Goal: Task Accomplishment & Management: Use online tool/utility

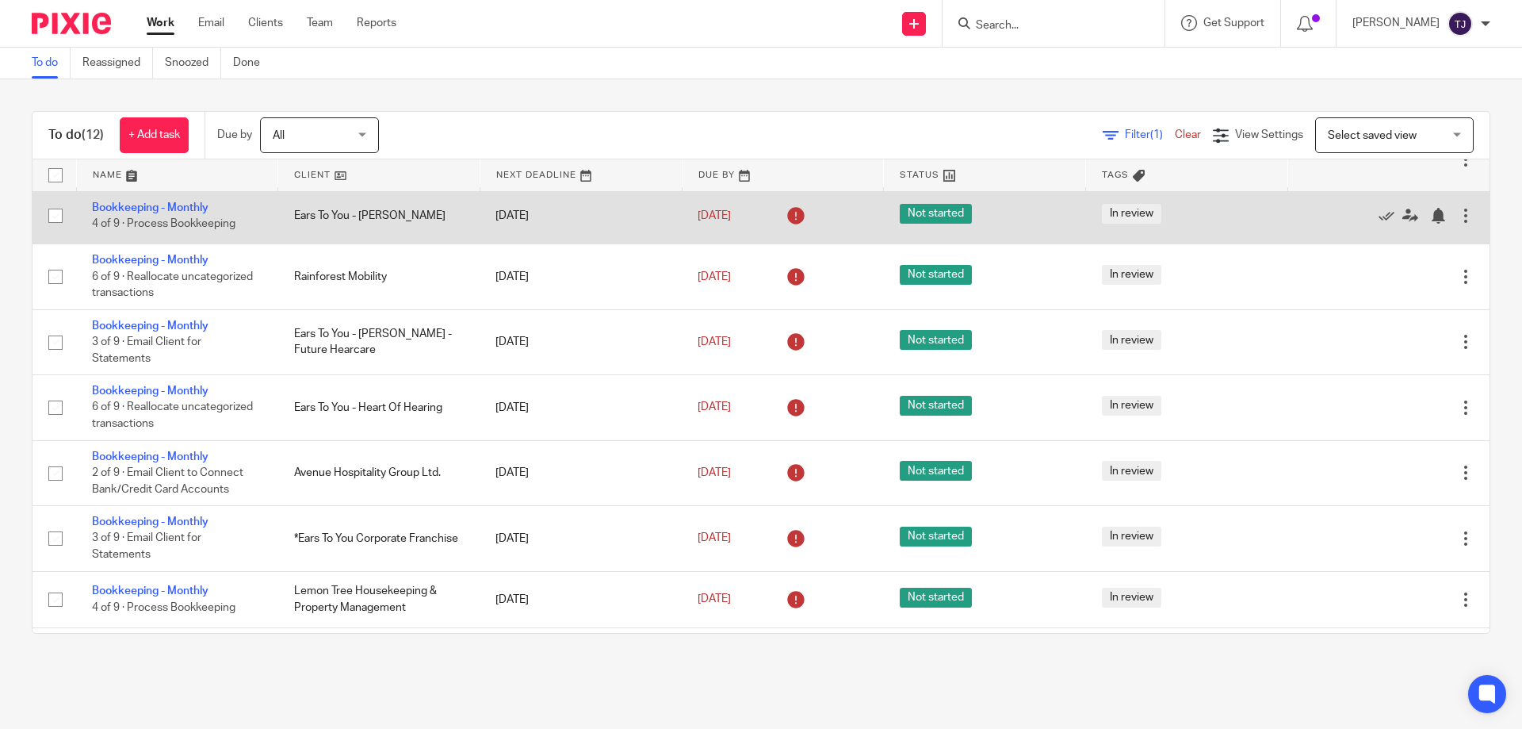
scroll to position [340, 0]
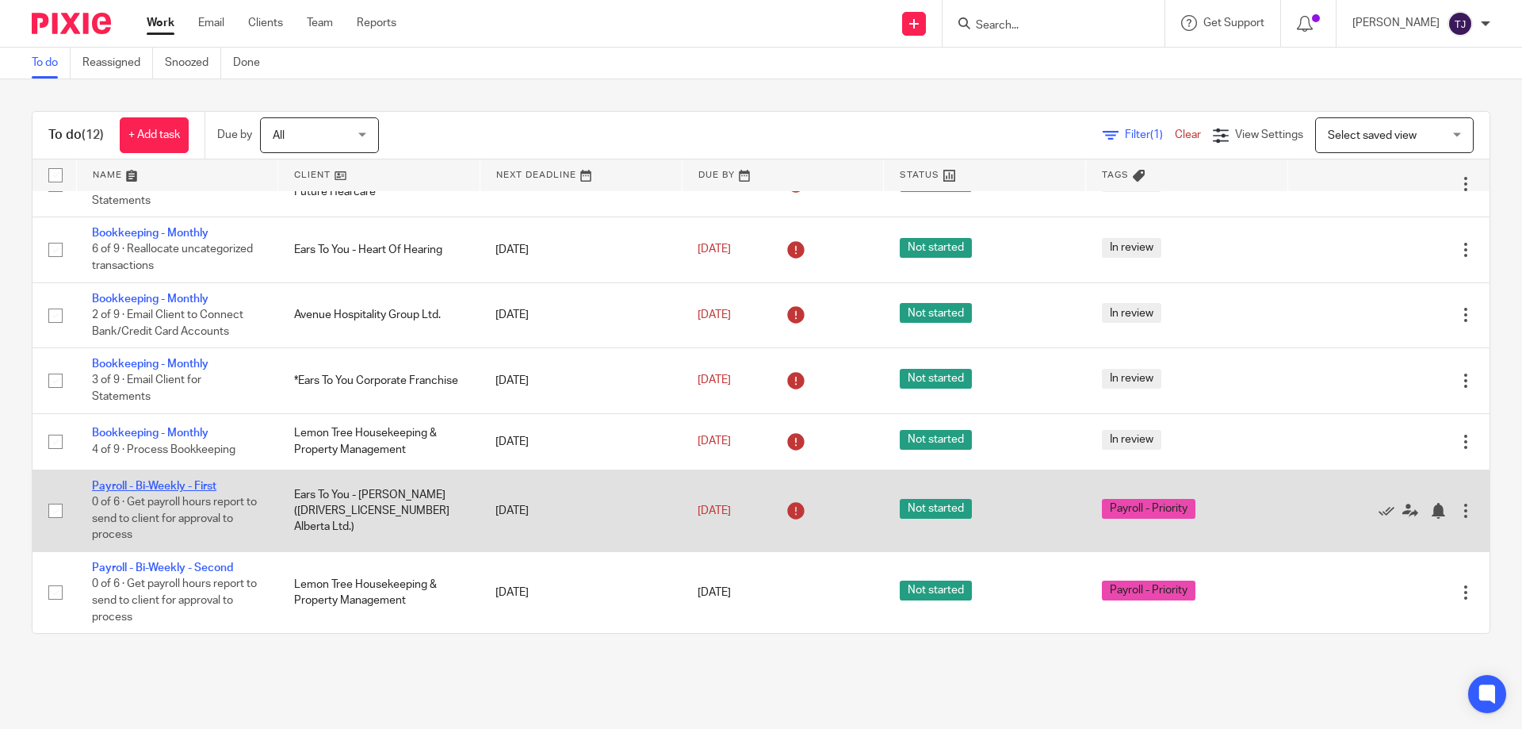
click at [159, 484] on link "Payroll - Bi-Weekly - First" at bounding box center [154, 485] width 124 height 11
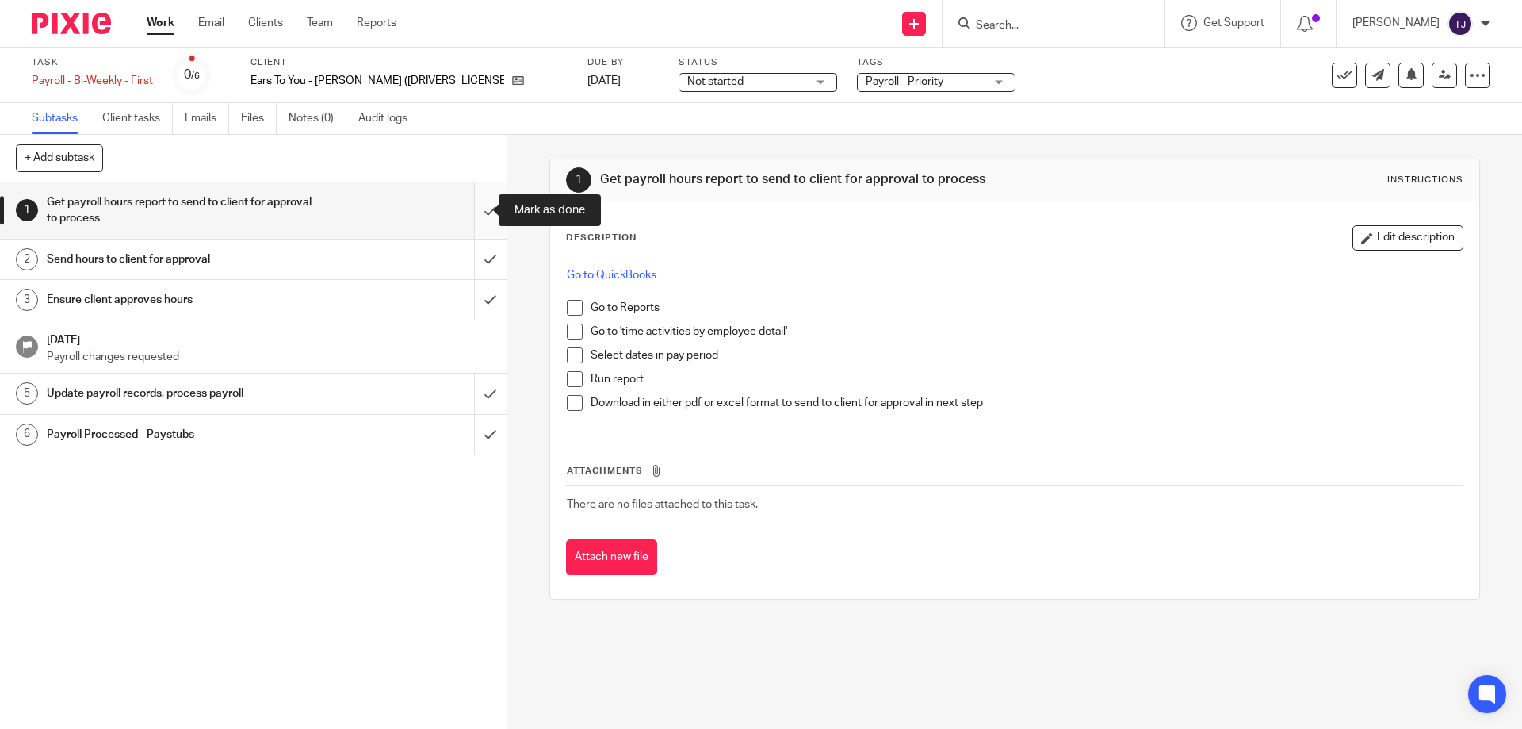
click at [476, 215] on input "submit" at bounding box center [253, 210] width 507 height 56
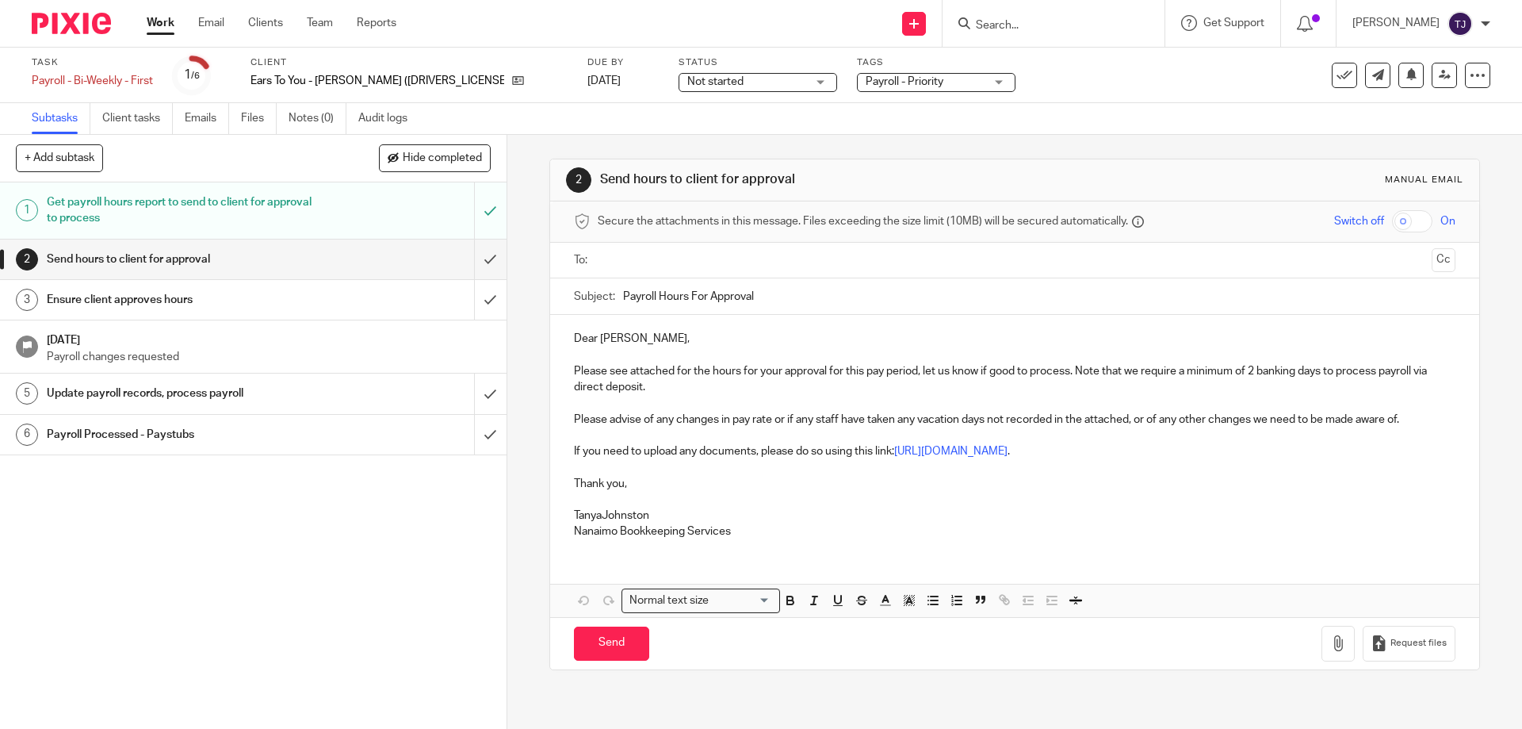
click at [477, 254] on input "submit" at bounding box center [253, 259] width 507 height 40
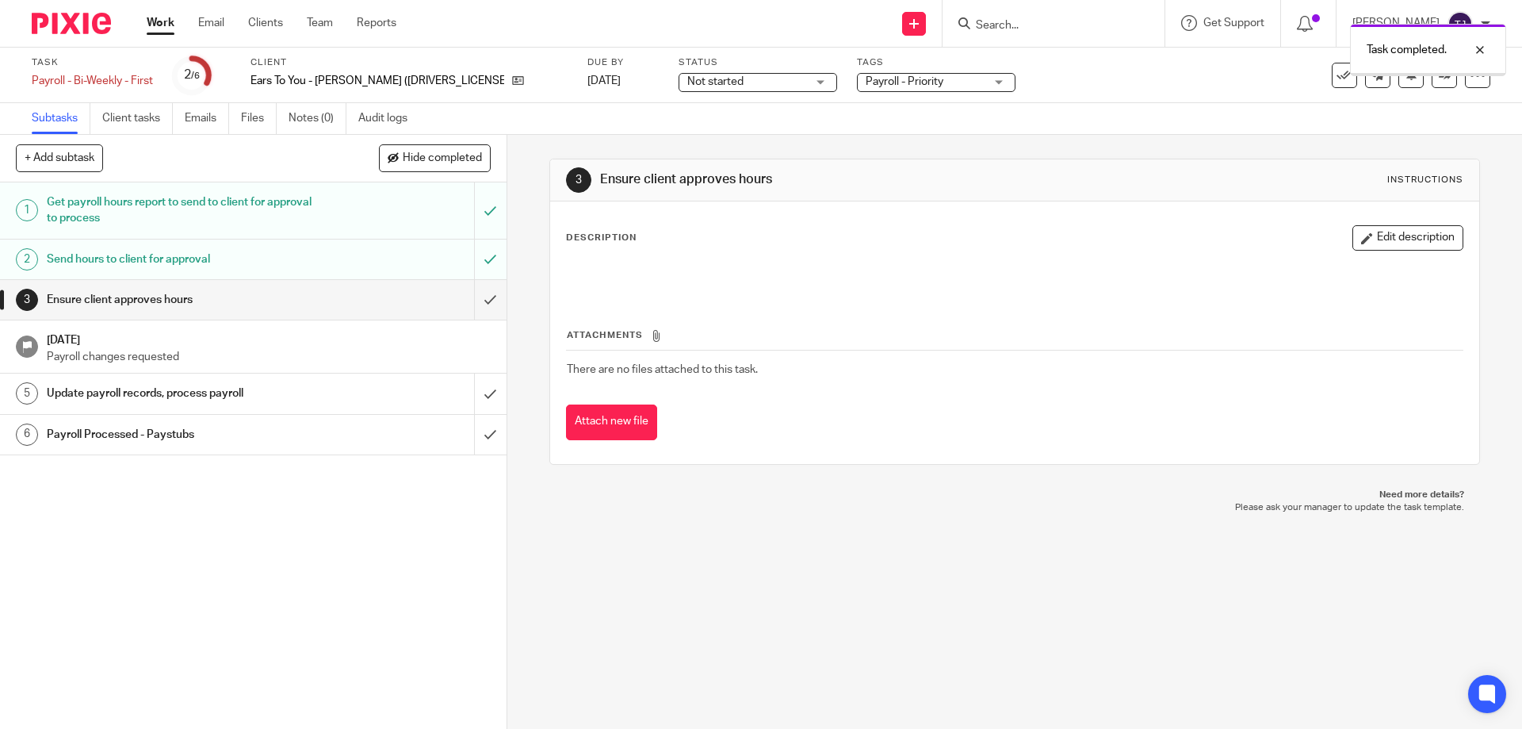
click at [472, 300] on input "submit" at bounding box center [253, 300] width 507 height 40
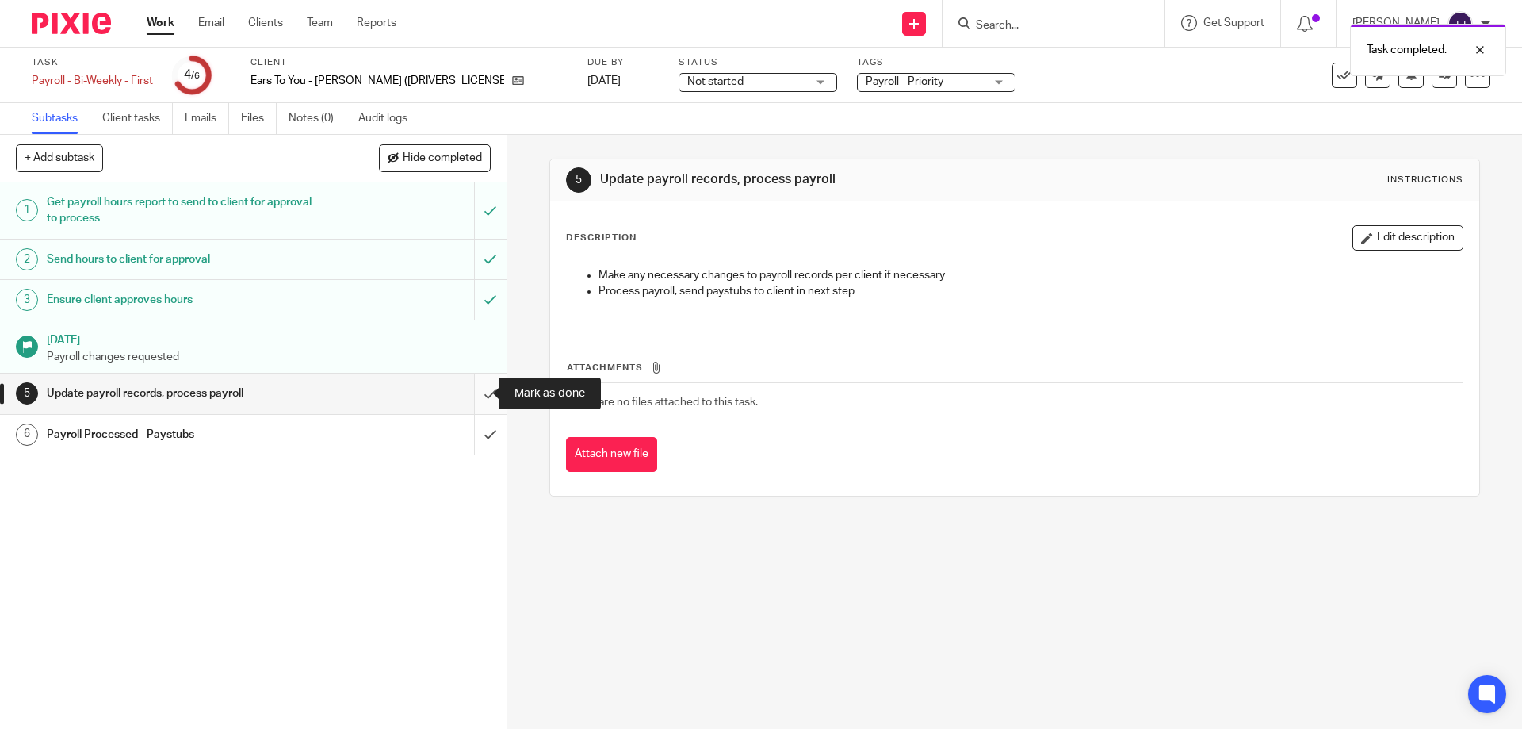
click at [471, 390] on input "submit" at bounding box center [253, 393] width 507 height 40
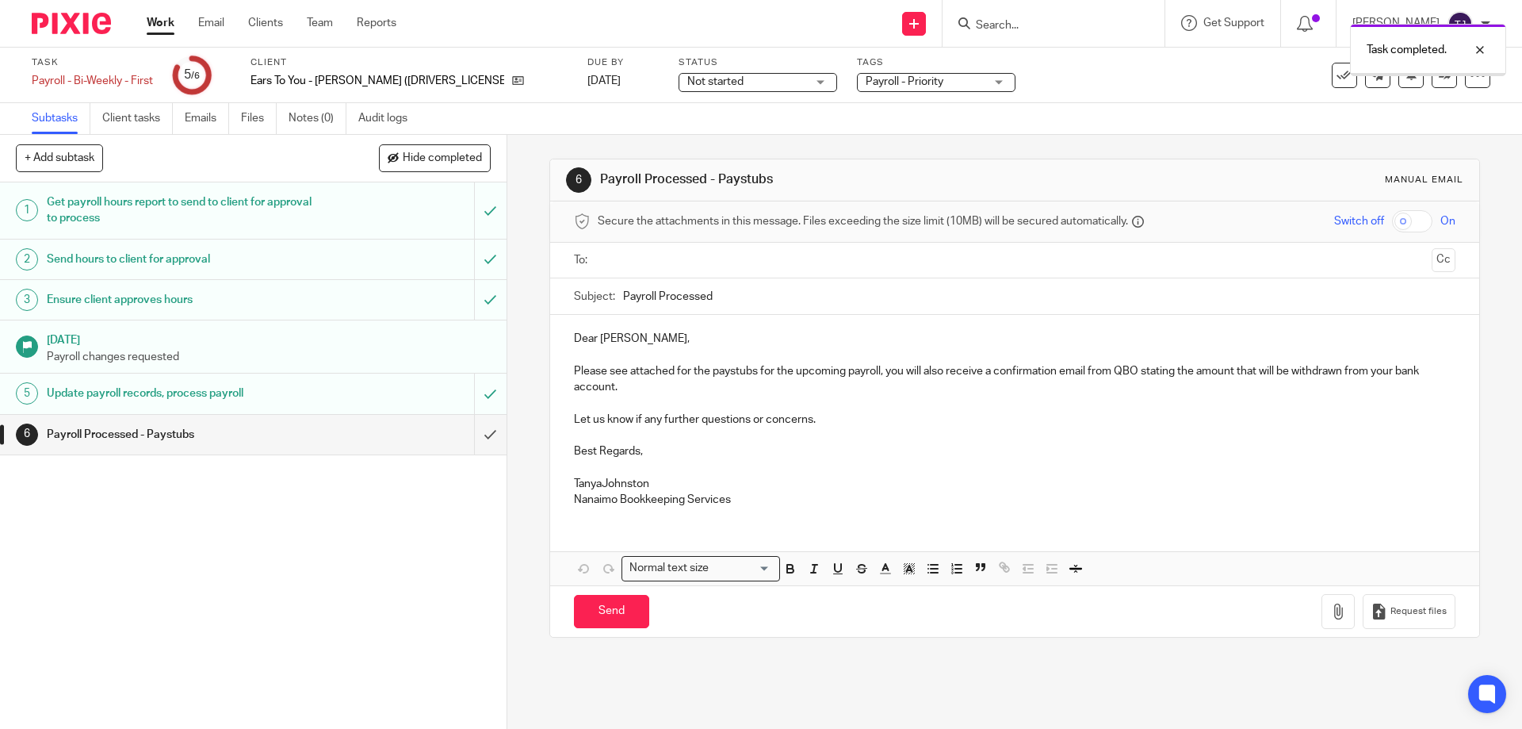
click at [653, 258] on input "text" at bounding box center [1013, 260] width 821 height 18
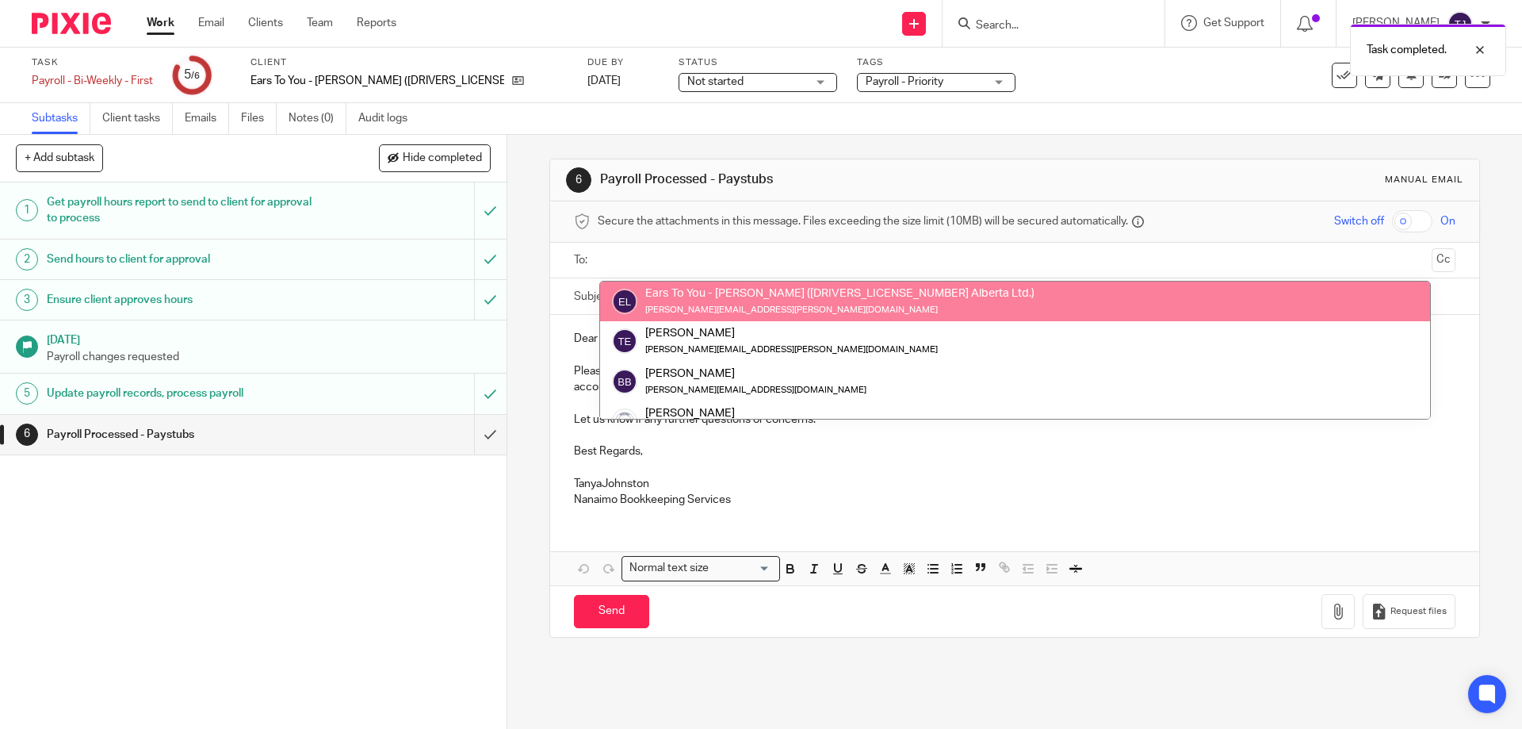
drag, startPoint x: 662, startPoint y: 303, endPoint x: 671, endPoint y: 297, distance: 10.3
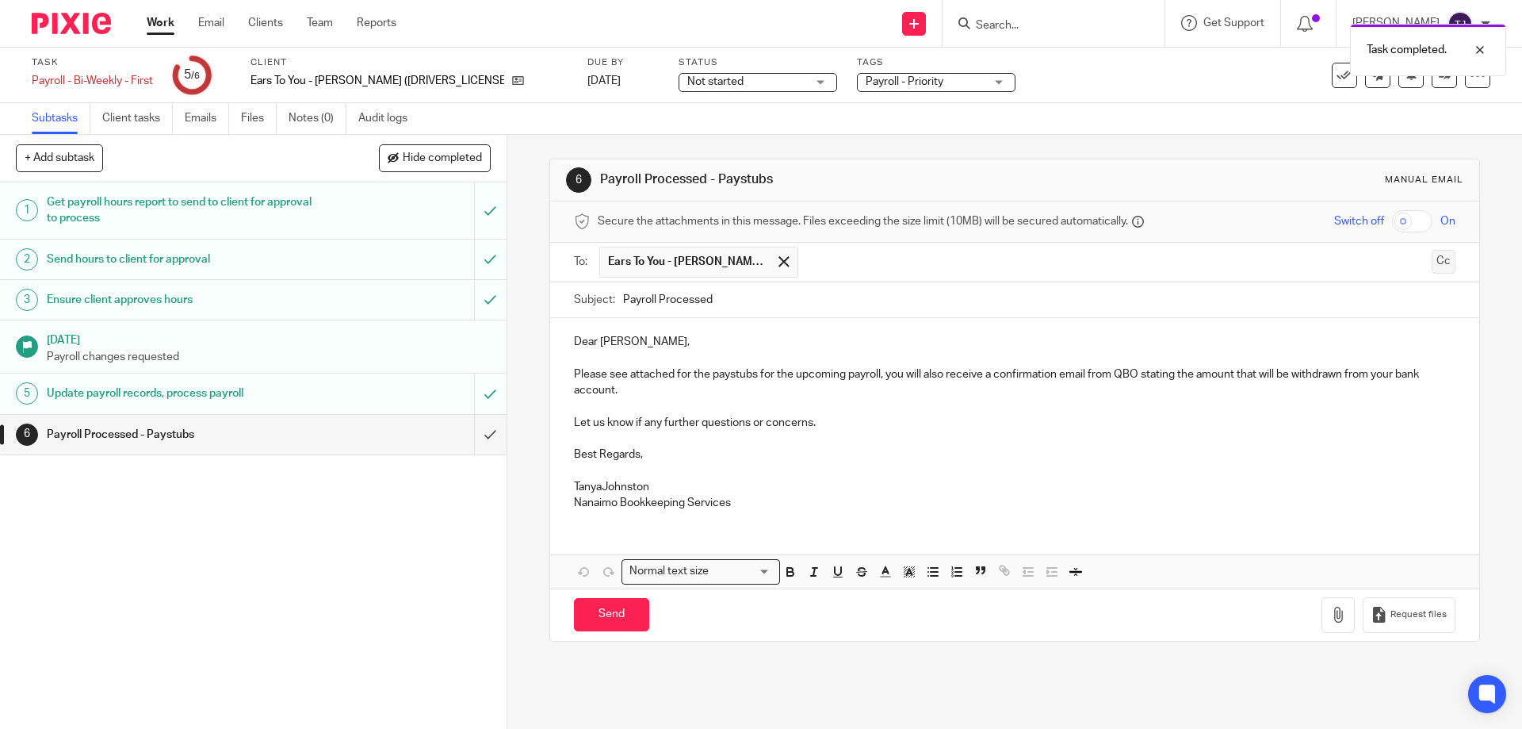
click at [1432, 267] on button "Cc" at bounding box center [1444, 262] width 24 height 24
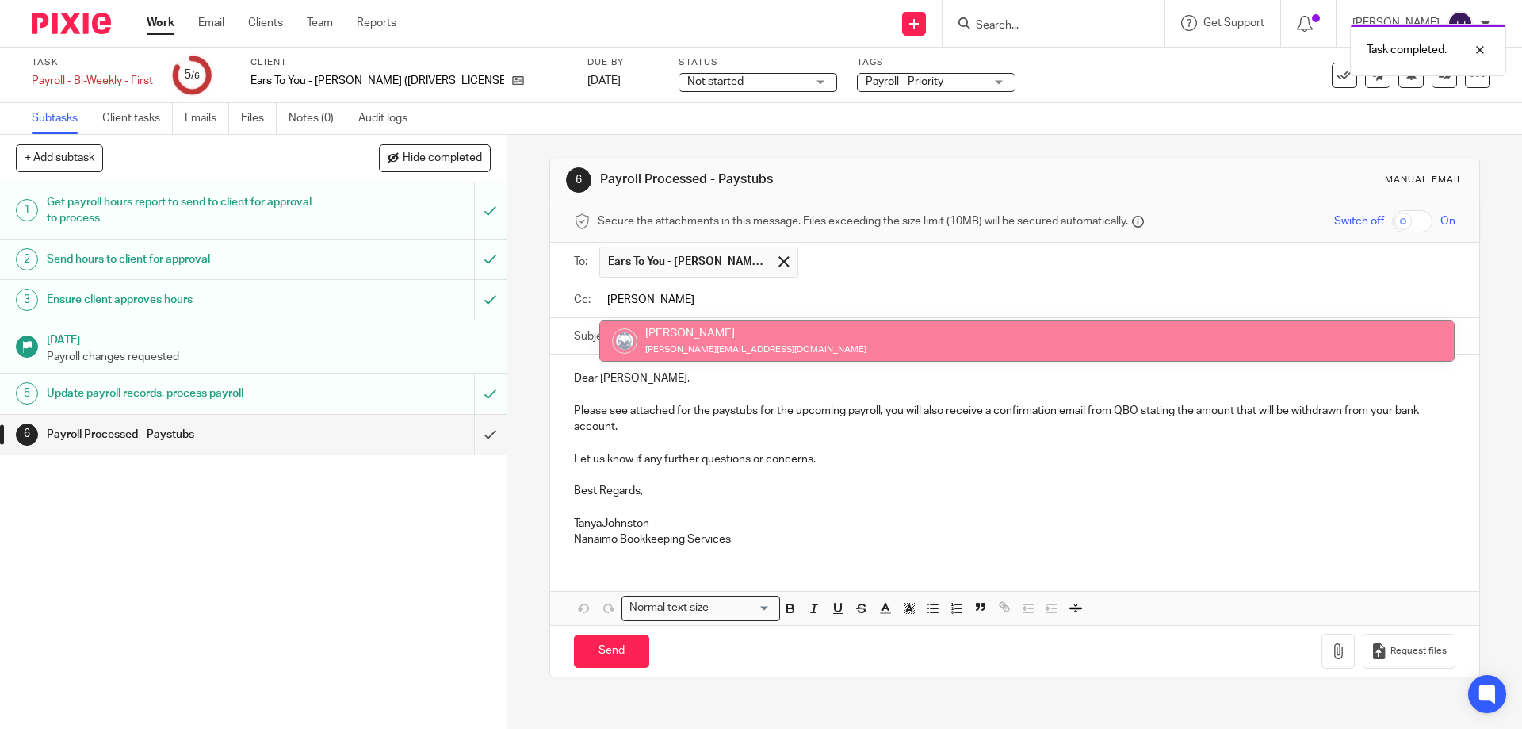
type input "kim"
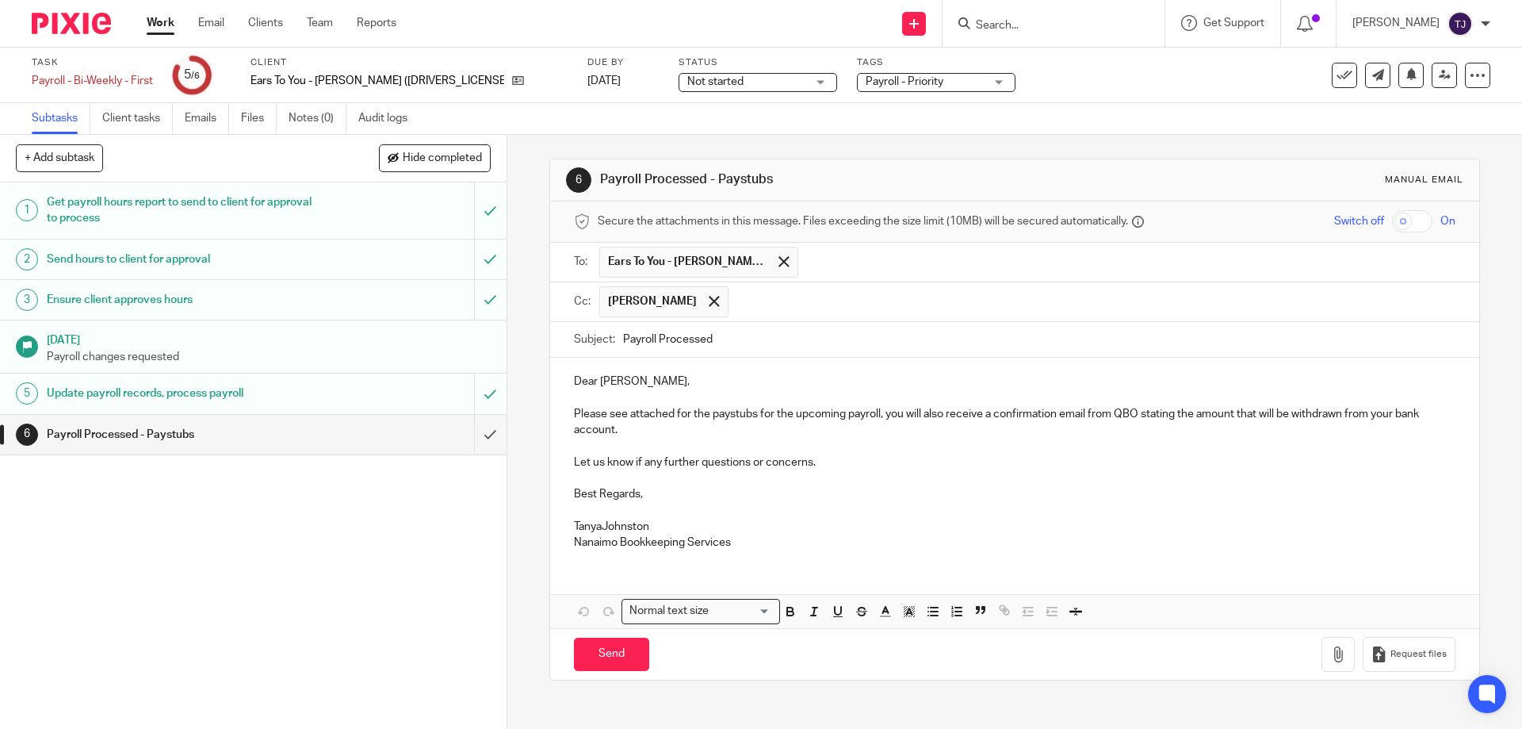
click at [592, 504] on p at bounding box center [1014, 510] width 881 height 16
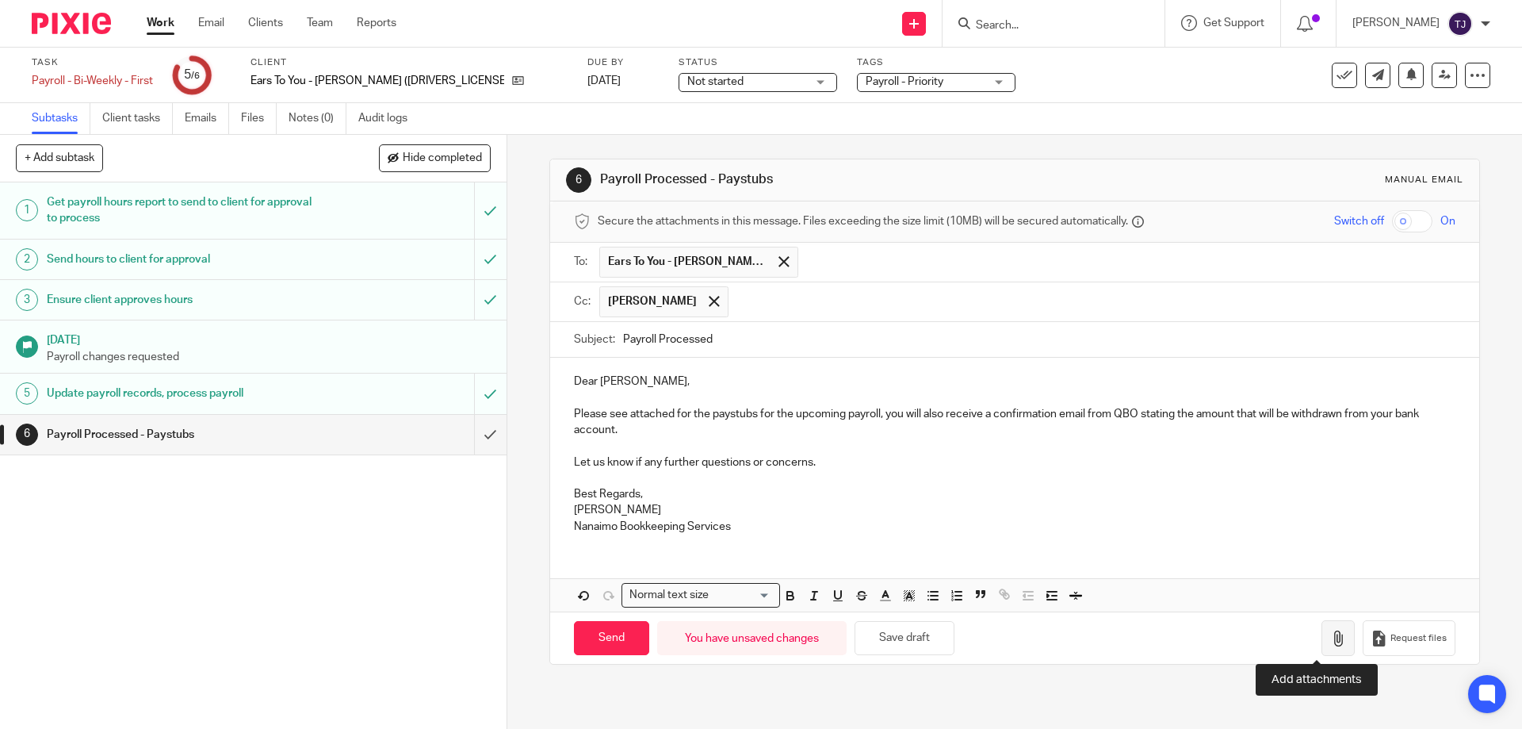
click at [1330, 641] on icon "button" at bounding box center [1338, 638] width 16 height 16
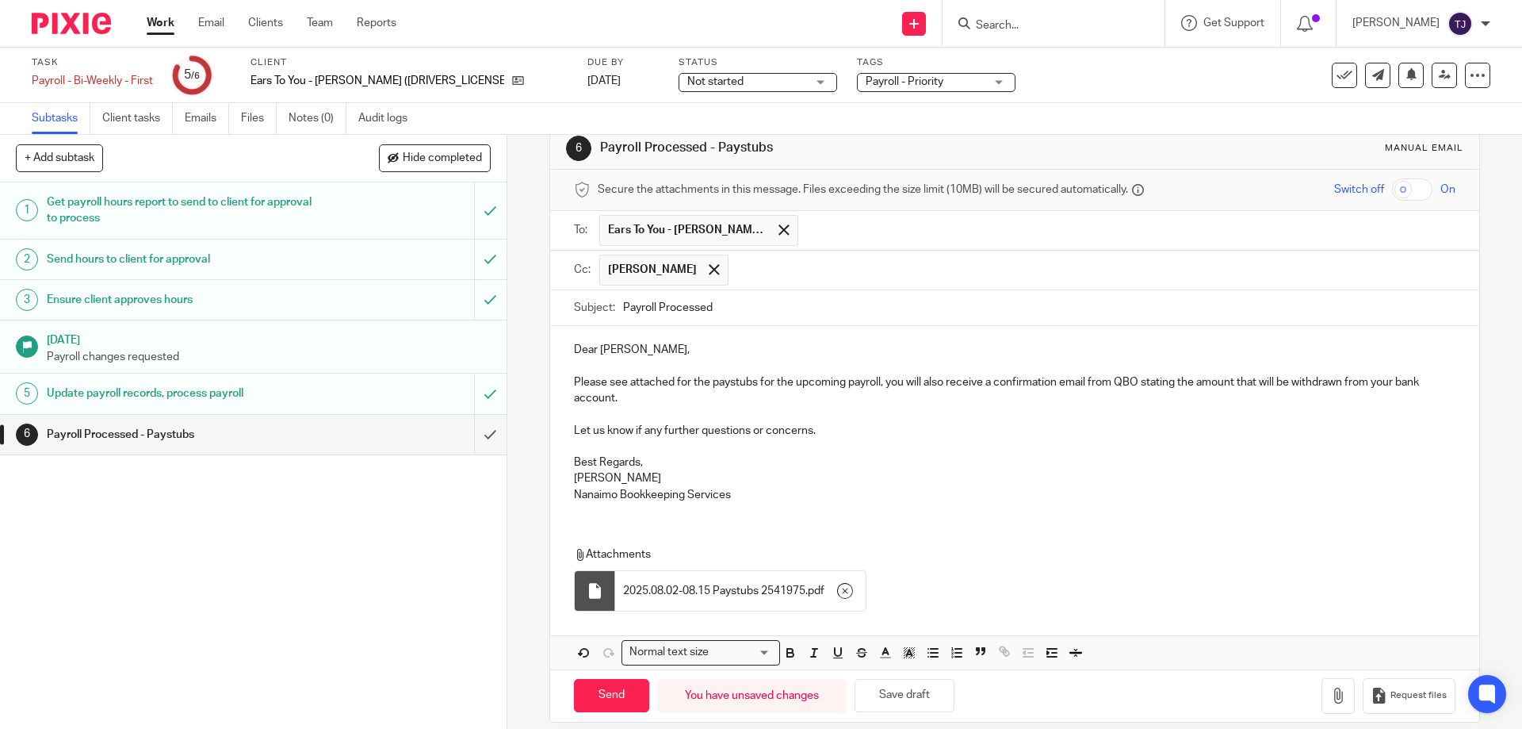
scroll to position [49, 0]
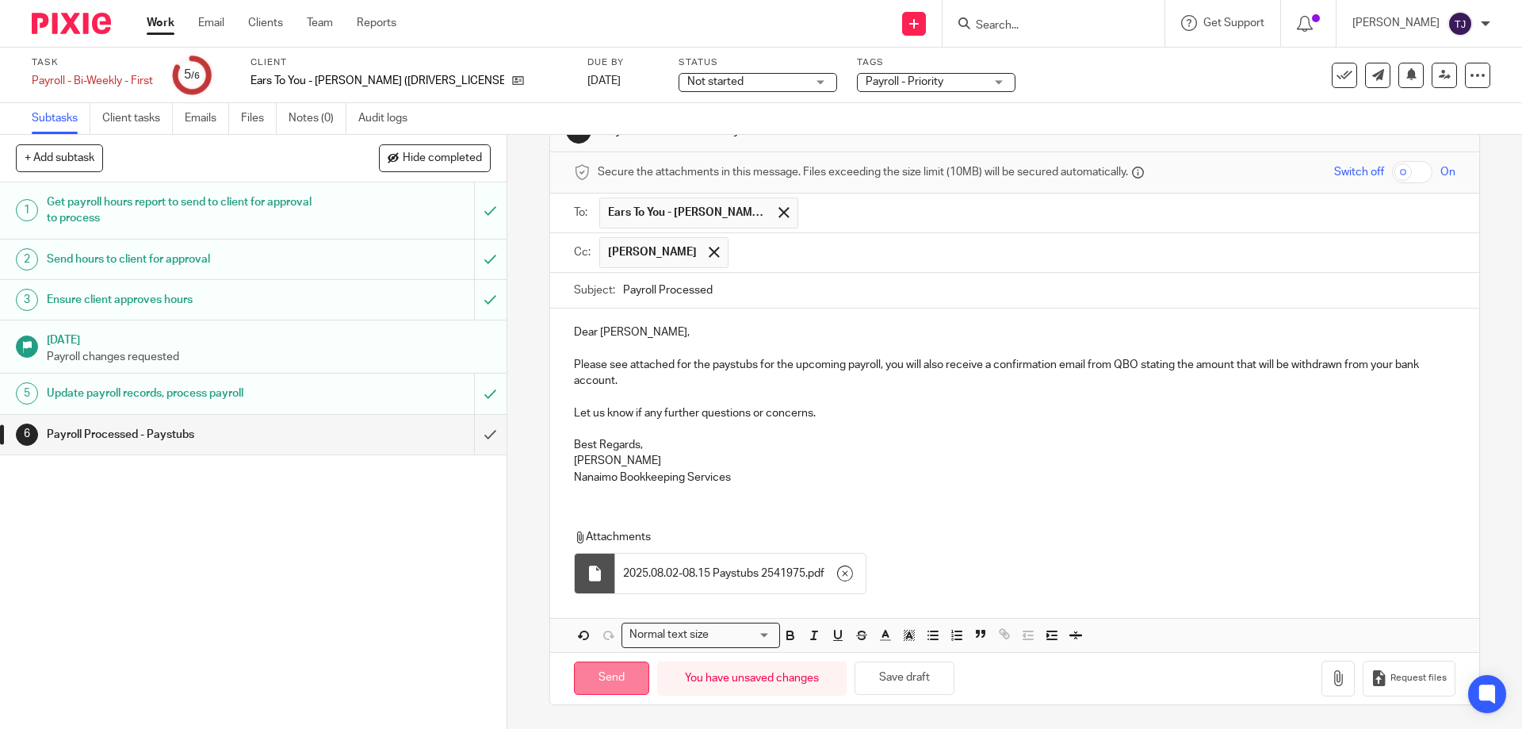
click at [593, 679] on input "Send" at bounding box center [611, 678] width 75 height 34
type input "Sent"
click at [90, 19] on img at bounding box center [71, 23] width 79 height 21
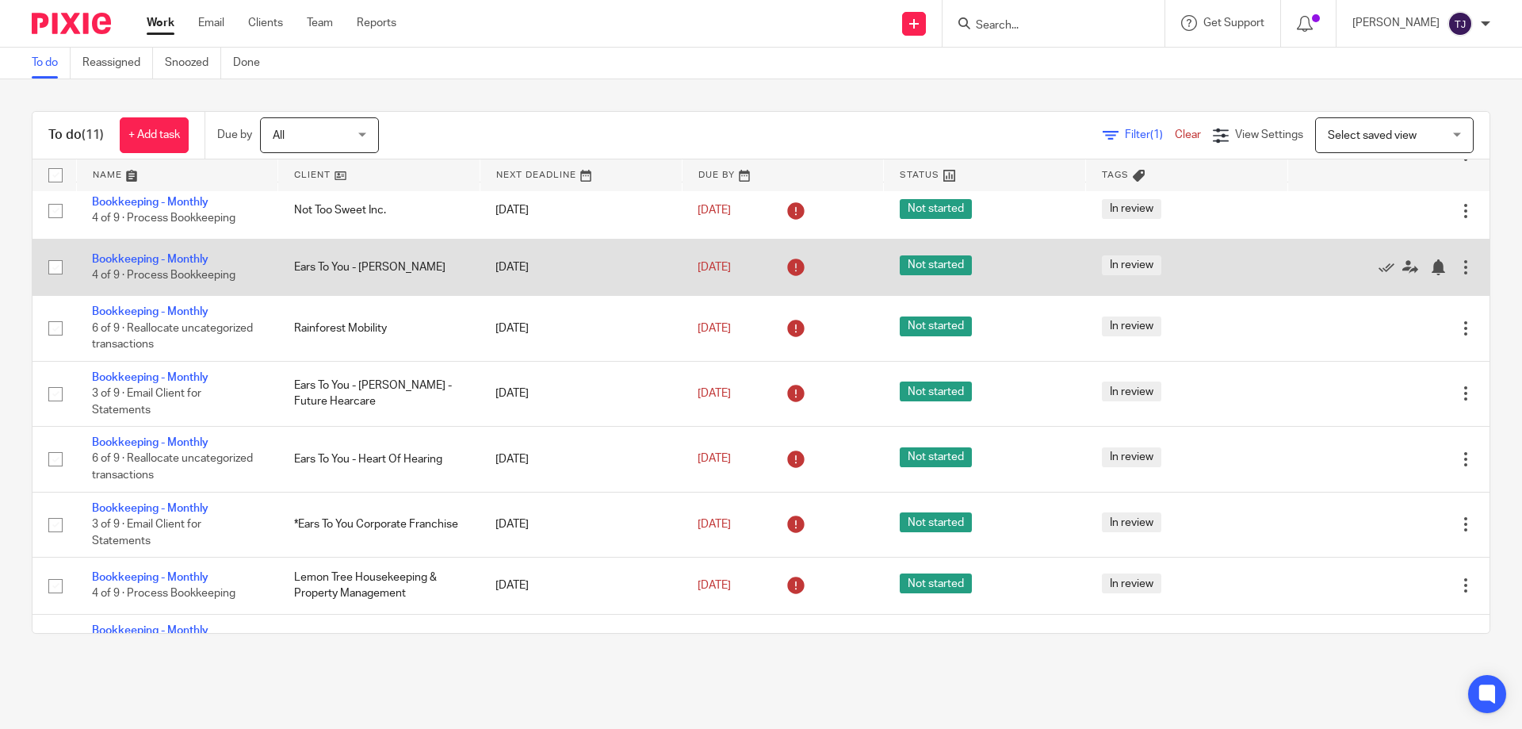
scroll to position [159, 0]
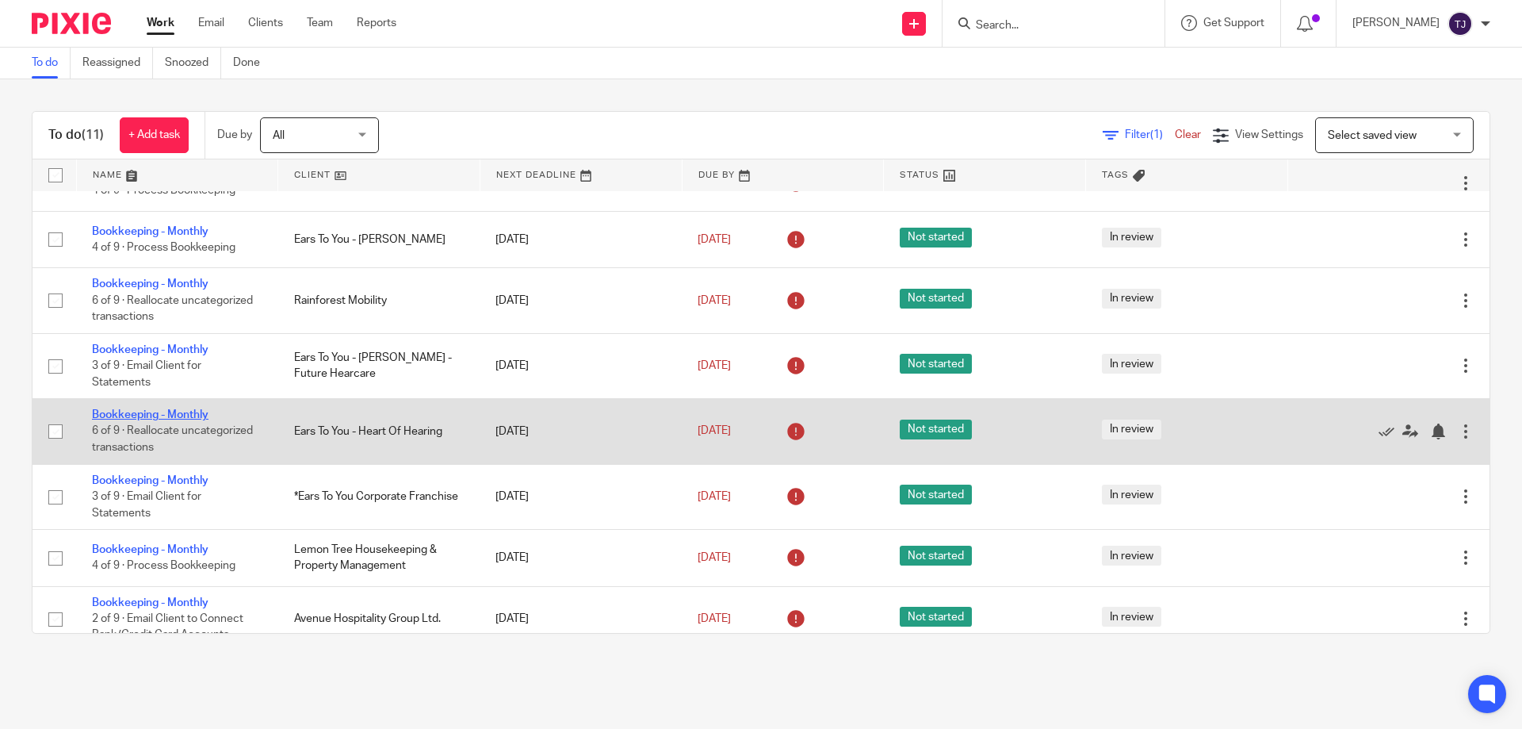
click at [174, 411] on link "Bookkeeping - Monthly" at bounding box center [150, 414] width 117 height 11
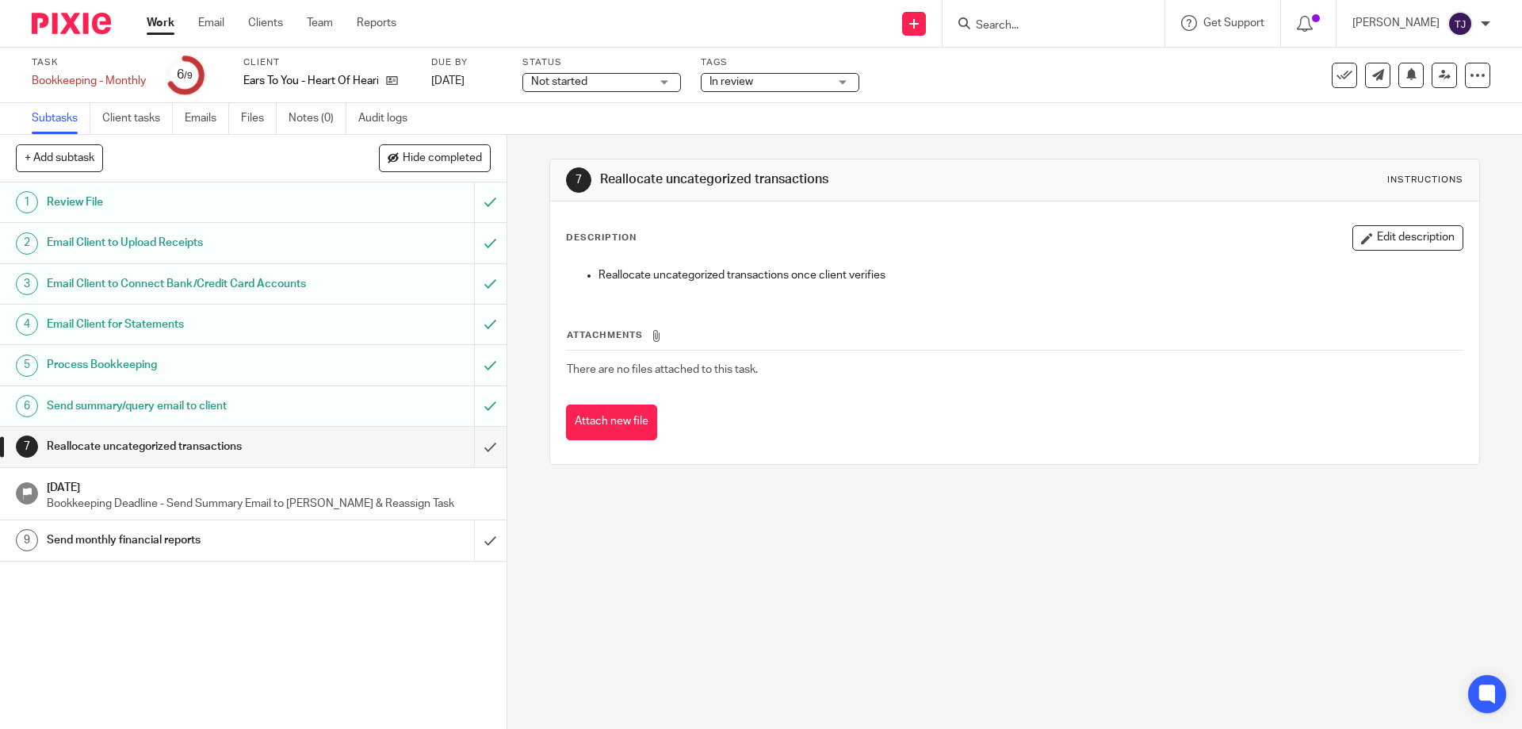
click at [48, 21] on img at bounding box center [71, 23] width 79 height 21
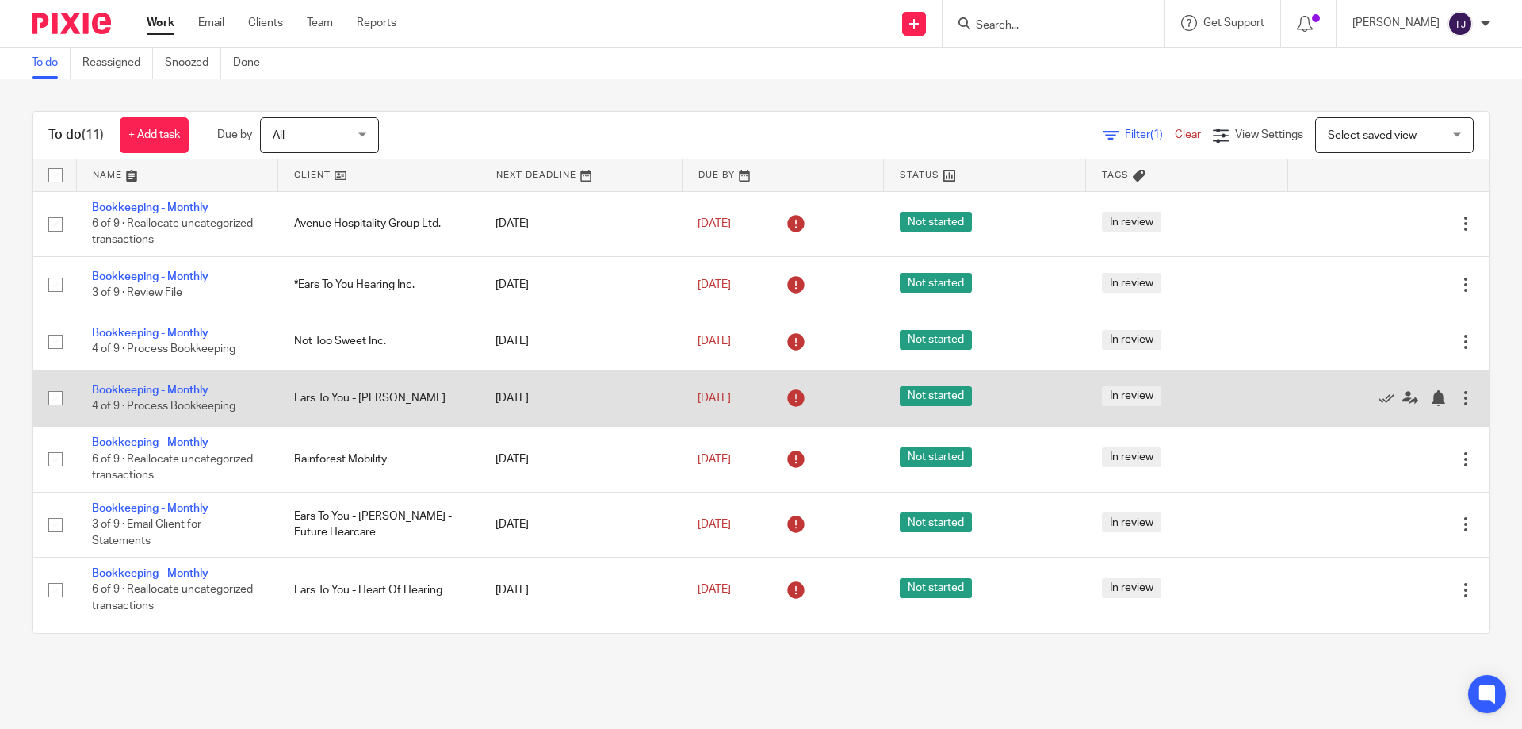
scroll to position [238, 0]
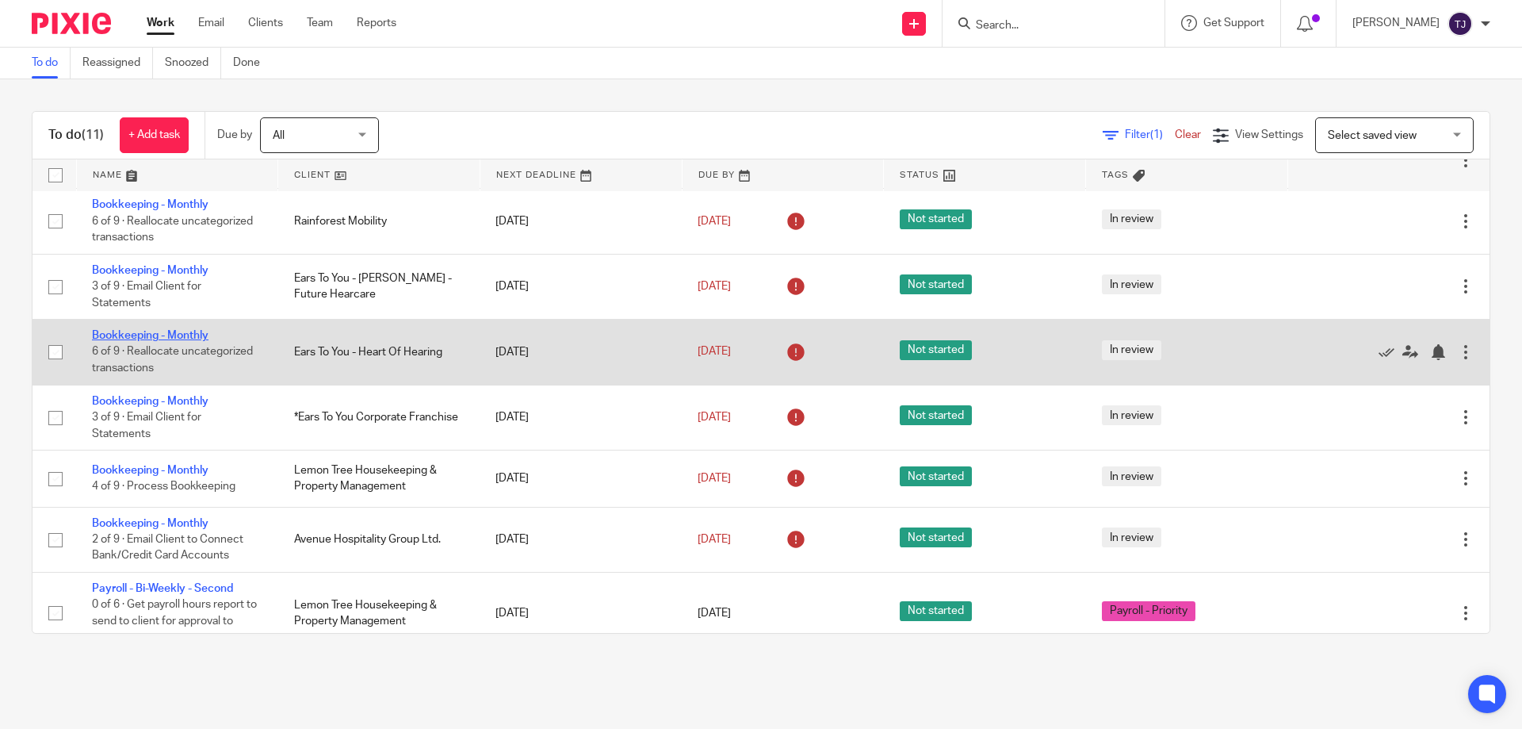
click at [173, 330] on link "Bookkeeping - Monthly" at bounding box center [150, 335] width 117 height 11
